Goal: Task Accomplishment & Management: Manage account settings

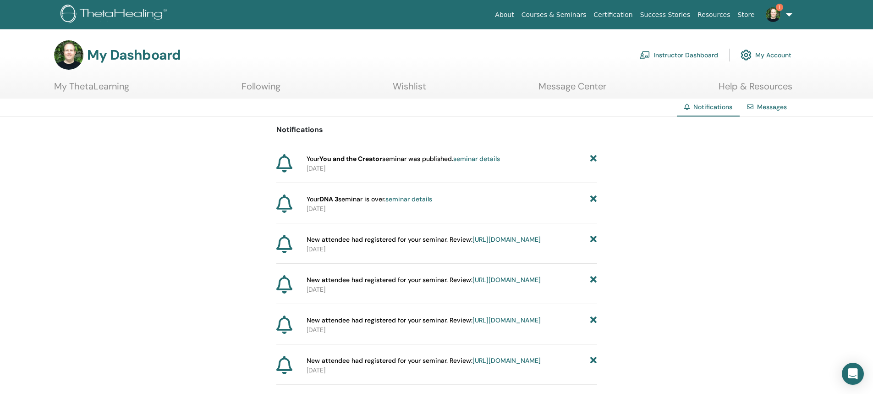
click at [470, 160] on link "seminar details" at bounding box center [476, 158] width 47 height 8
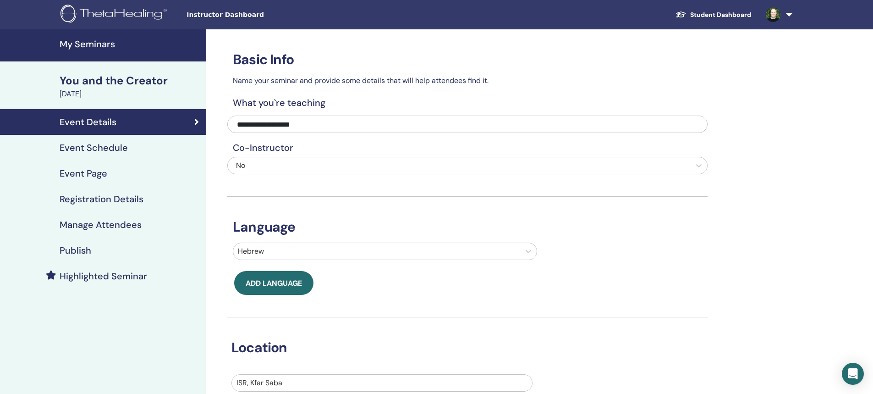
click at [99, 173] on h4 "Event Page" at bounding box center [84, 173] width 48 height 11
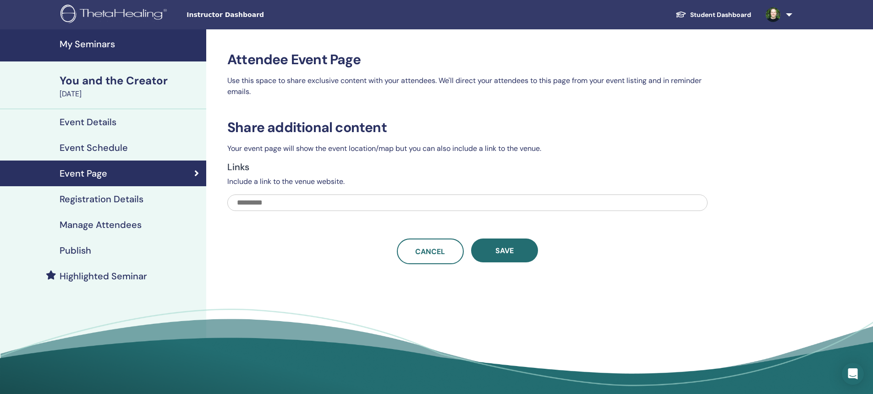
click at [118, 201] on h4 "Registration Details" at bounding box center [102, 198] width 84 height 11
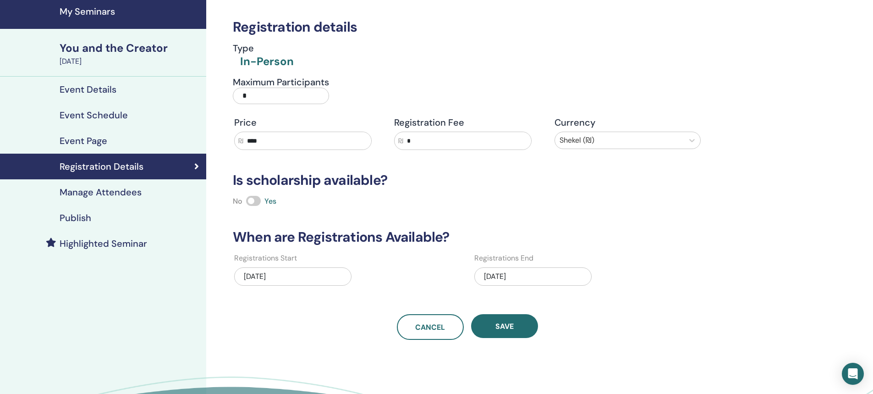
scroll to position [46, 0]
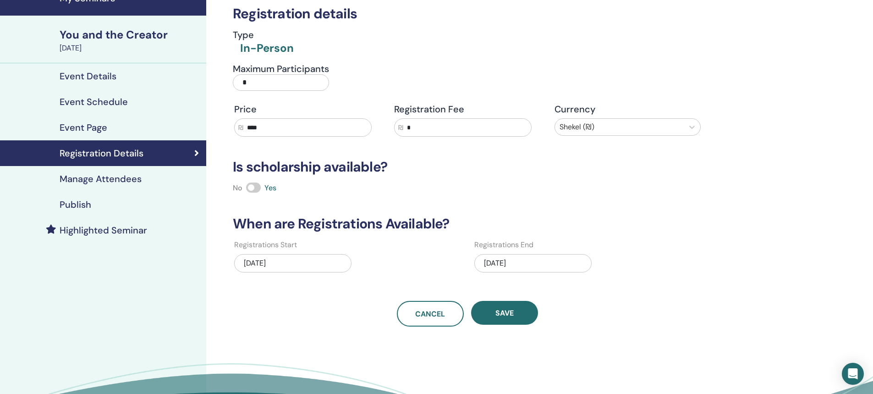
click at [82, 199] on h4 "Publish" at bounding box center [76, 204] width 32 height 11
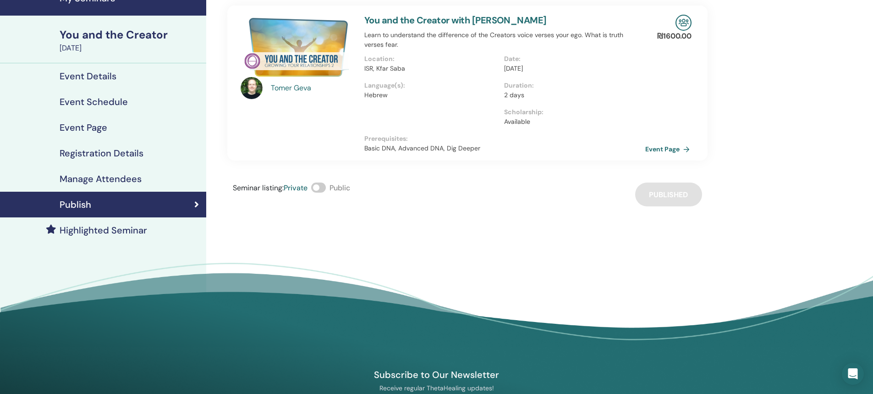
click at [648, 149] on link "Event Page" at bounding box center [669, 149] width 48 height 14
